Goal: Book appointment/travel/reservation

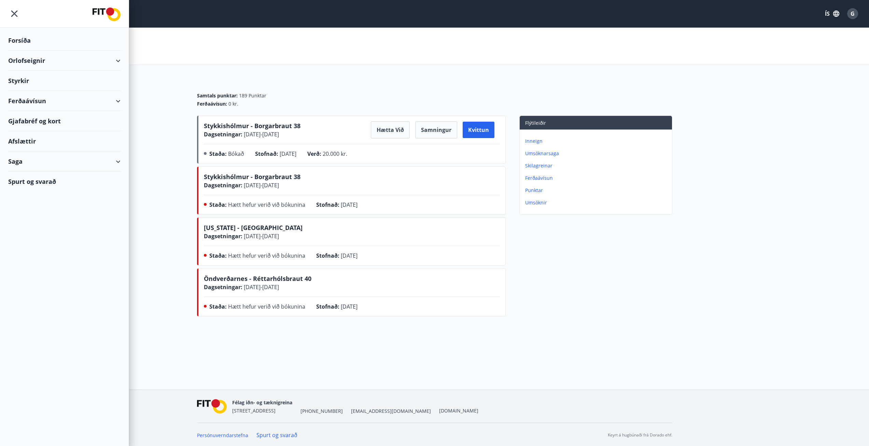
click at [117, 60] on div "Orlofseignir" at bounding box center [64, 61] width 112 height 20
click at [38, 76] on div "Framboð" at bounding box center [64, 78] width 101 height 14
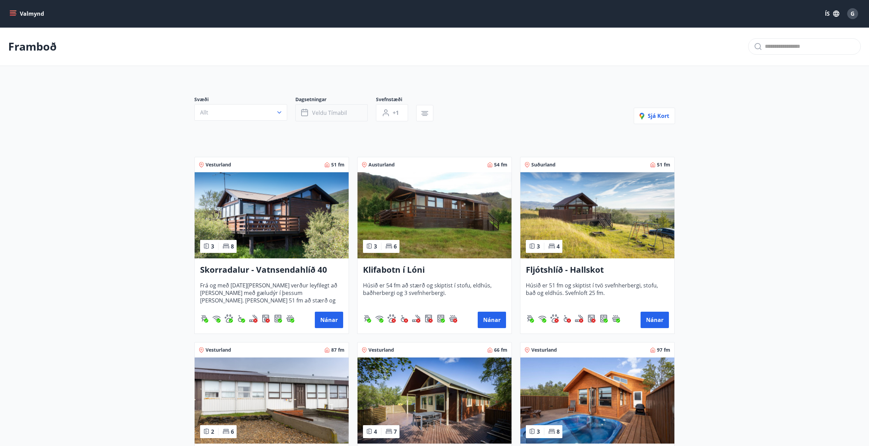
click at [335, 109] on button "Veldu tímabil" at bounding box center [331, 112] width 72 height 17
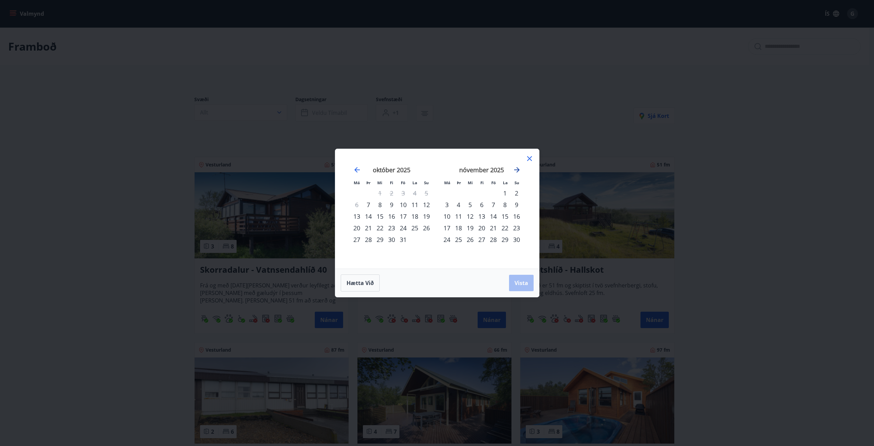
click at [519, 169] on icon "Move forward to switch to the next month." at bounding box center [516, 169] width 5 height 5
click at [497, 190] on div "2" at bounding box center [494, 193] width 12 height 12
click at [515, 195] on div "4" at bounding box center [517, 193] width 12 height 12
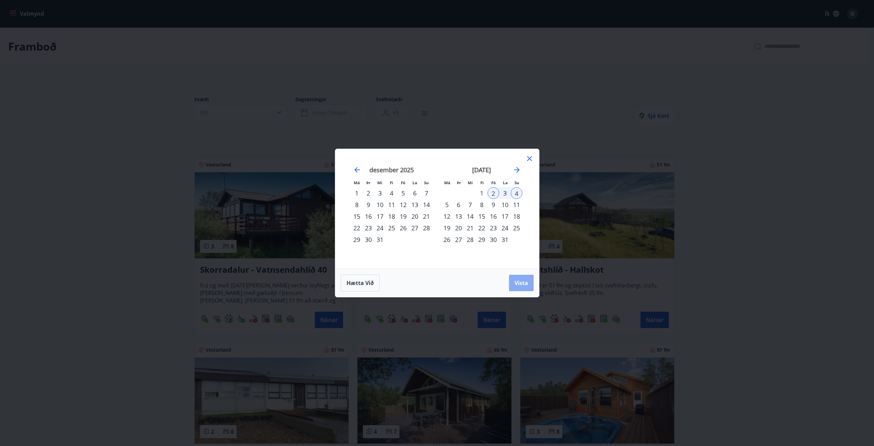
click at [521, 278] on button "Vista" at bounding box center [521, 283] width 25 height 16
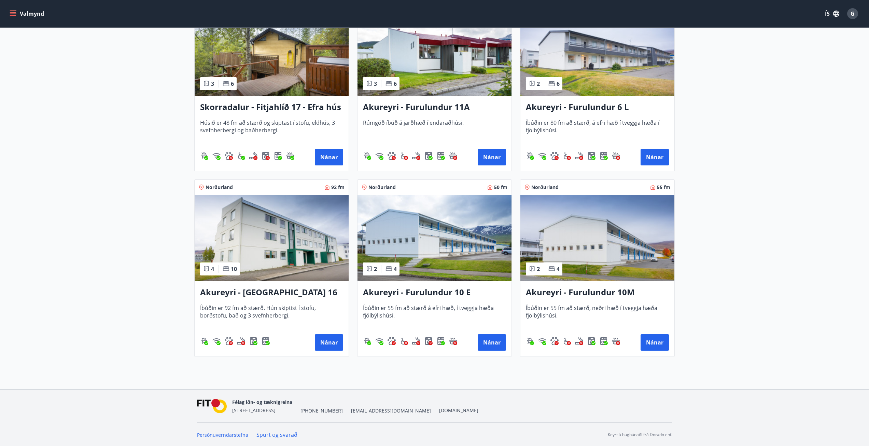
scroll to position [1089, 0]
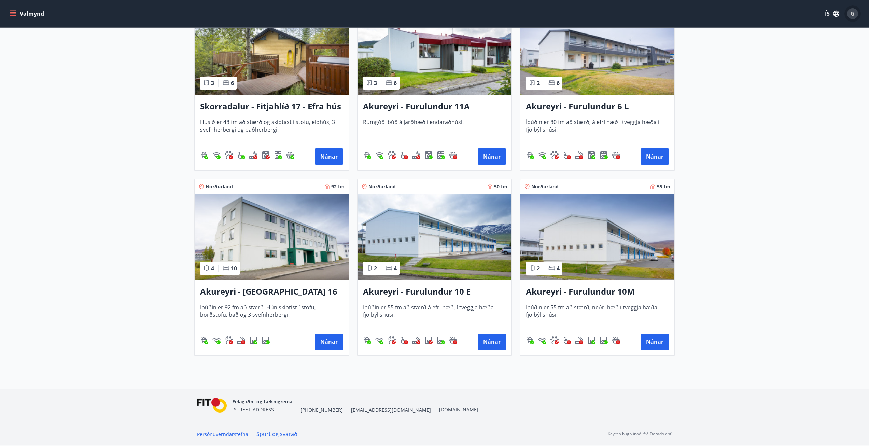
click at [856, 9] on div "G" at bounding box center [852, 13] width 11 height 11
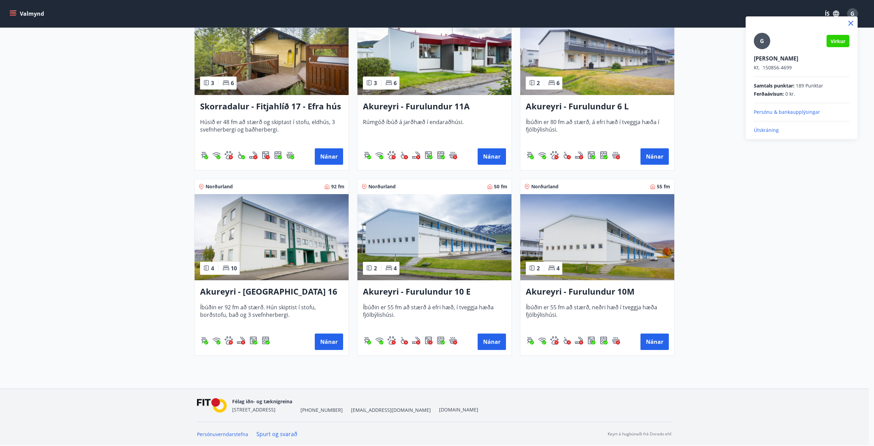
click at [723, 195] on div at bounding box center [437, 223] width 874 height 446
